Goal: Book appointment/travel/reservation

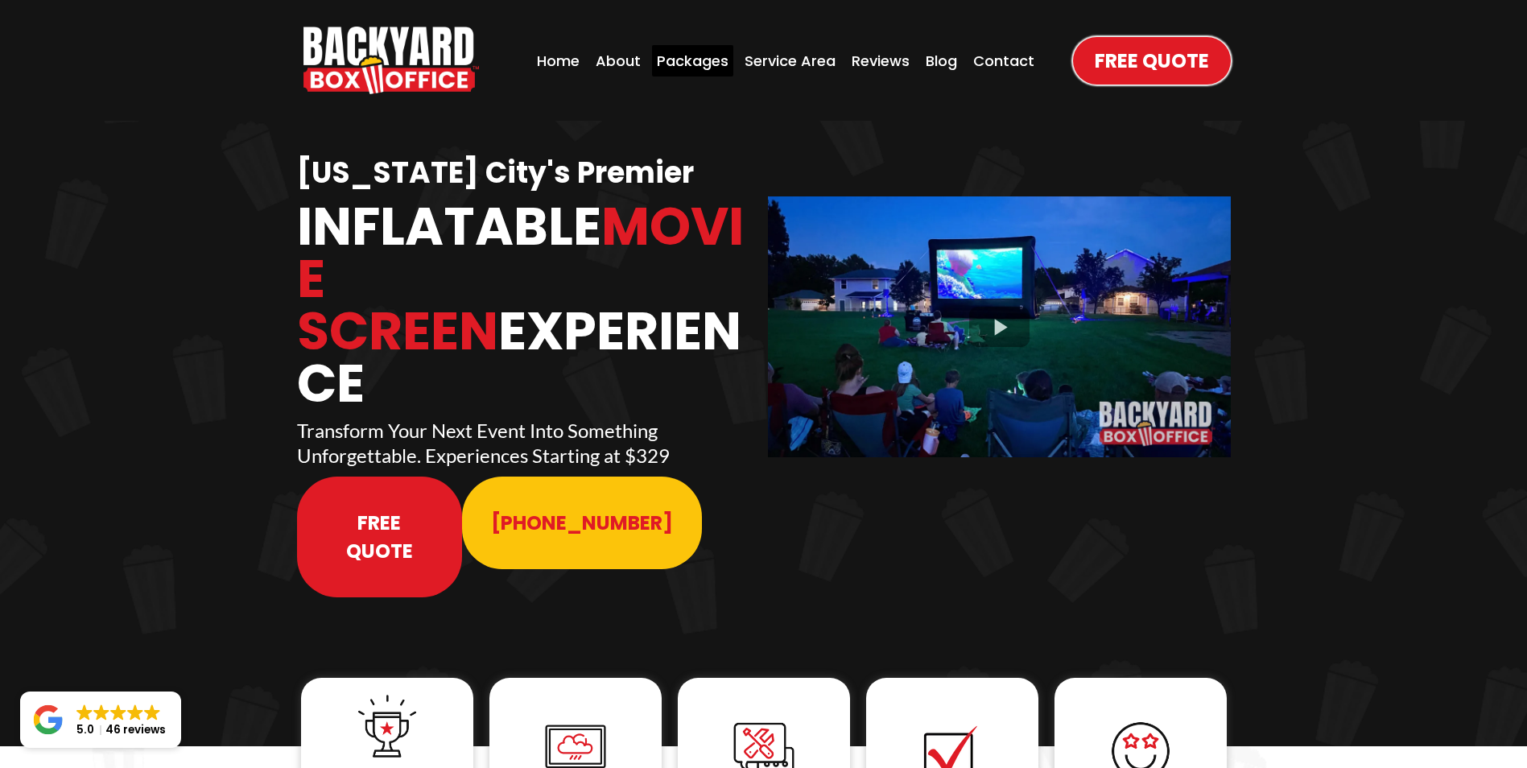
click at [695, 54] on div "Packages" at bounding box center [692, 60] width 81 height 31
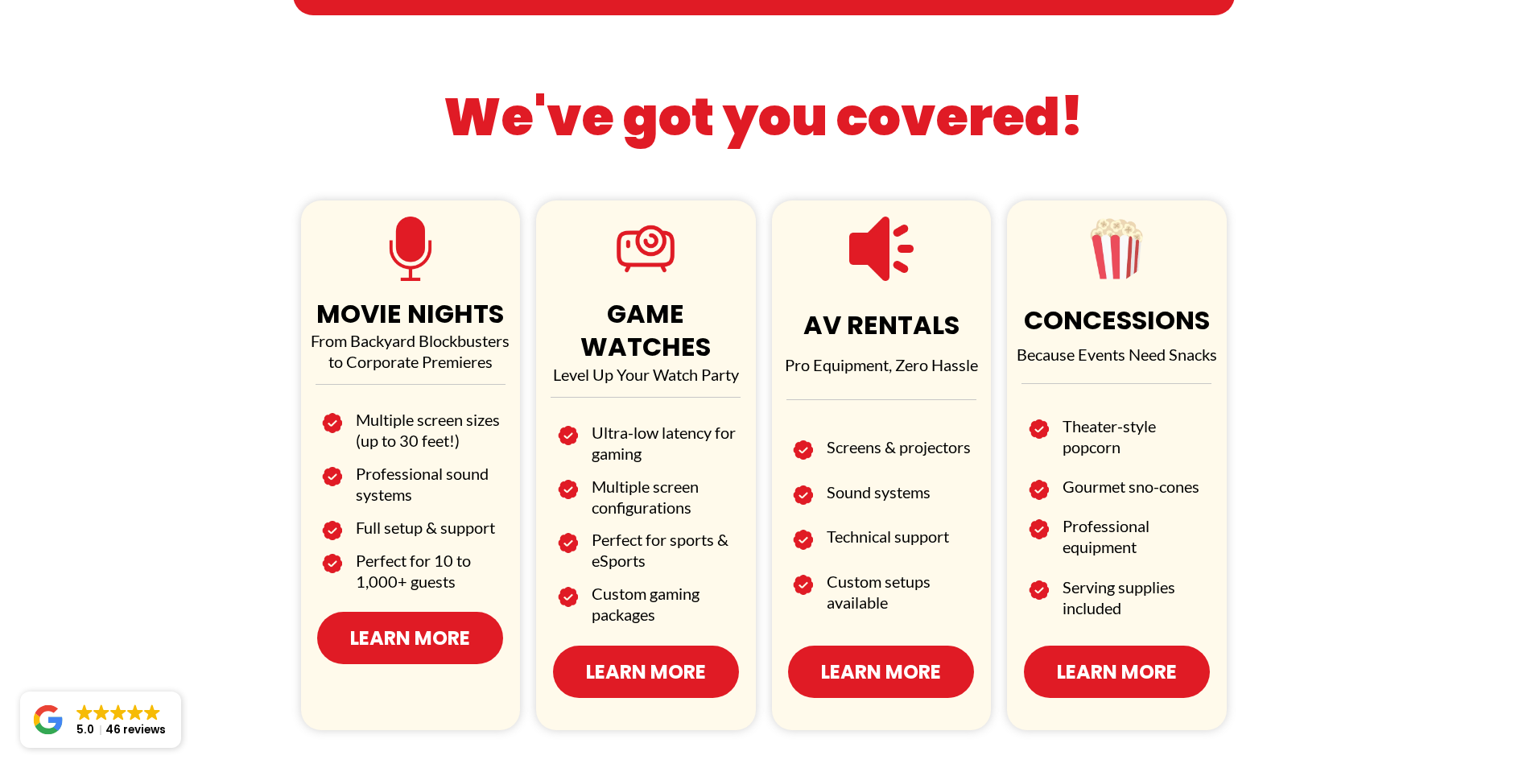
scroll to position [885, 0]
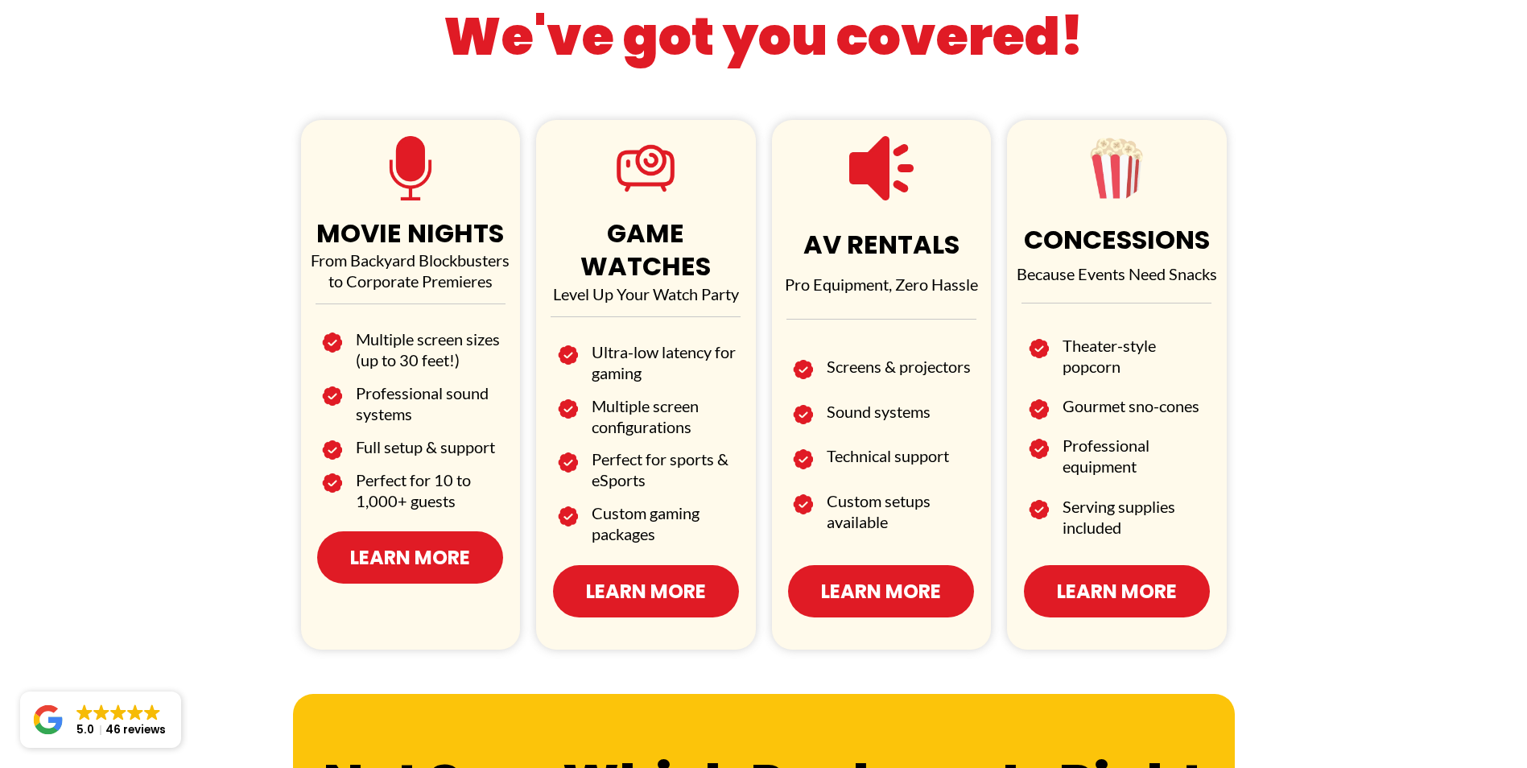
click at [426, 556] on span "Learn More" at bounding box center [410, 557] width 120 height 28
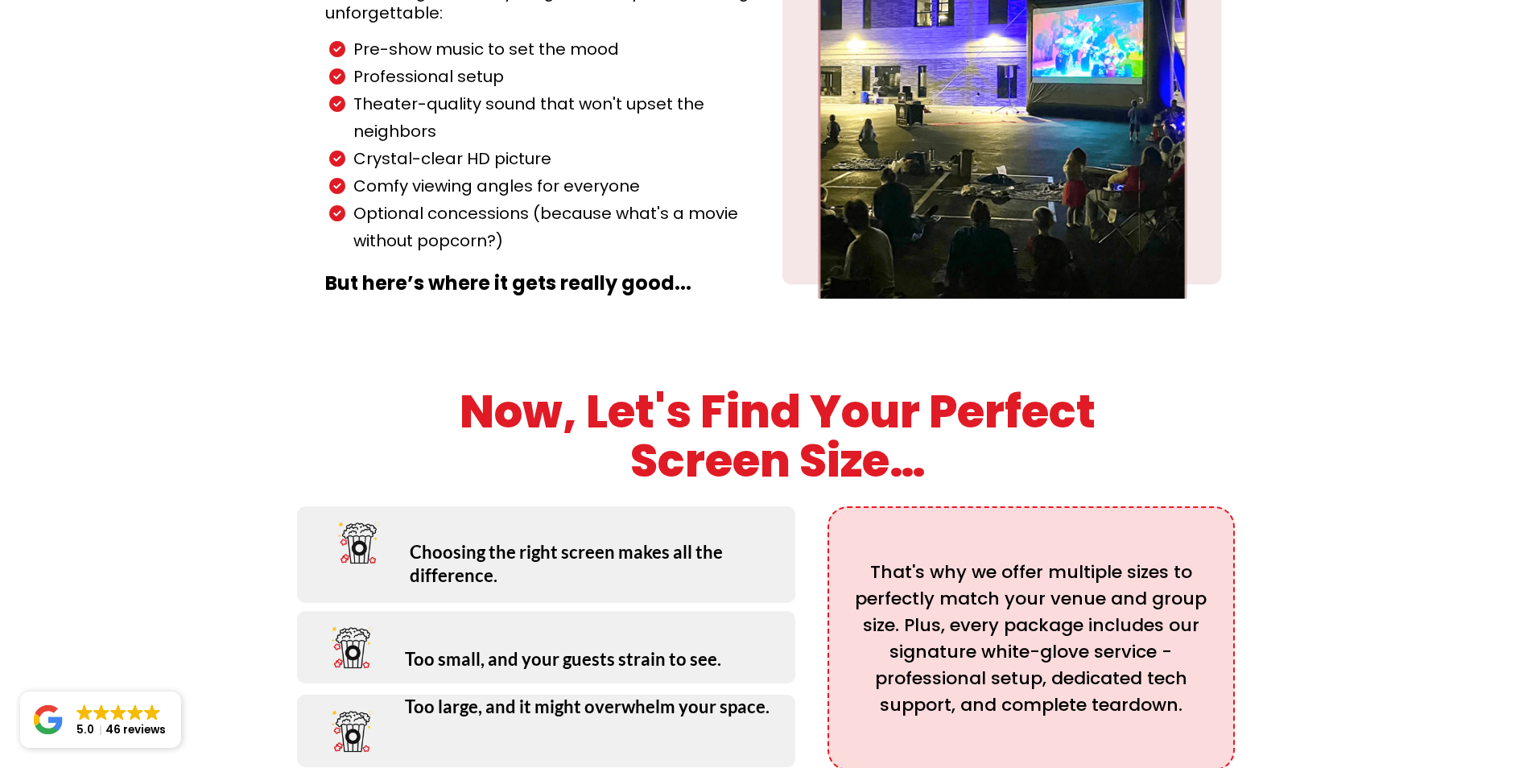
scroll to position [1690, 0]
